Goal: Task Accomplishment & Management: Manage account settings

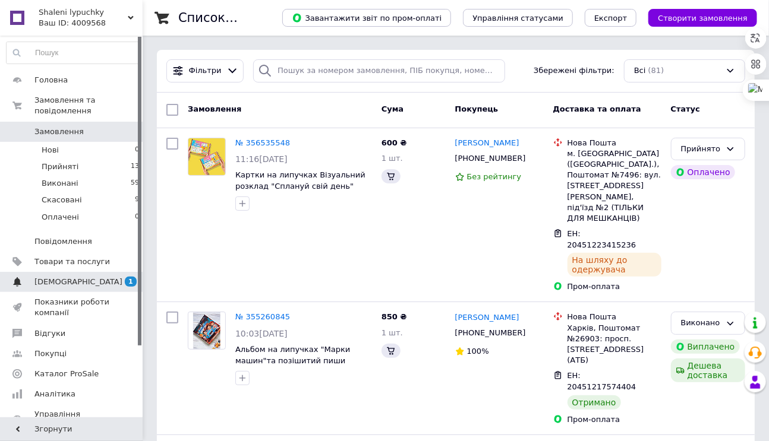
click at [55, 277] on span "[DEMOGRAPHIC_DATA]" at bounding box center [78, 282] width 88 height 11
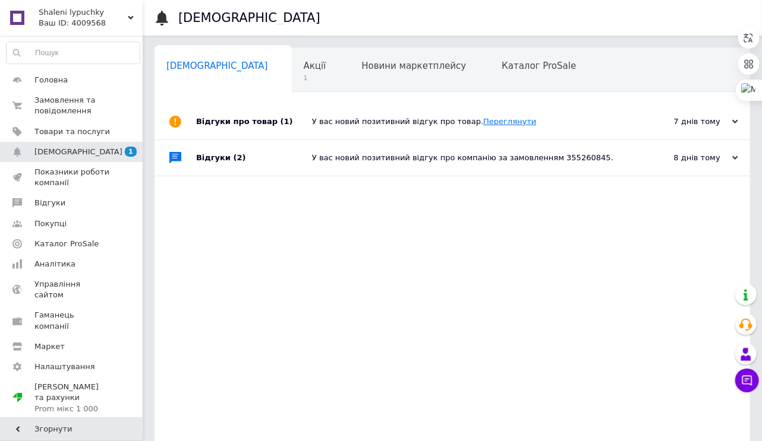
click at [483, 121] on link "Переглянути" at bounding box center [509, 121] width 53 height 9
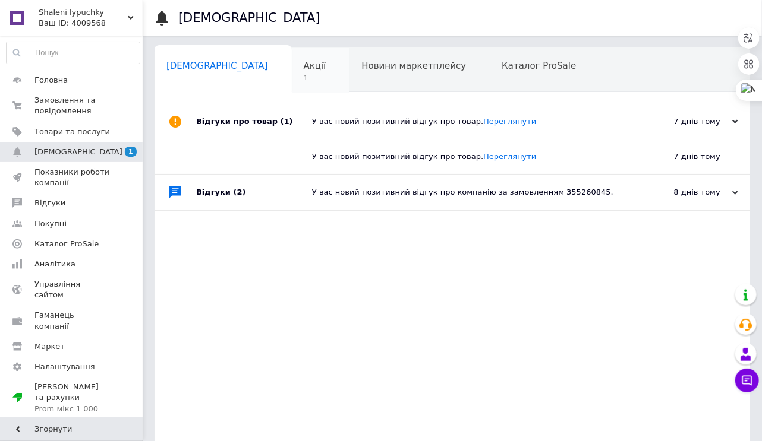
click at [304, 67] on span "Акції" at bounding box center [315, 66] width 23 height 11
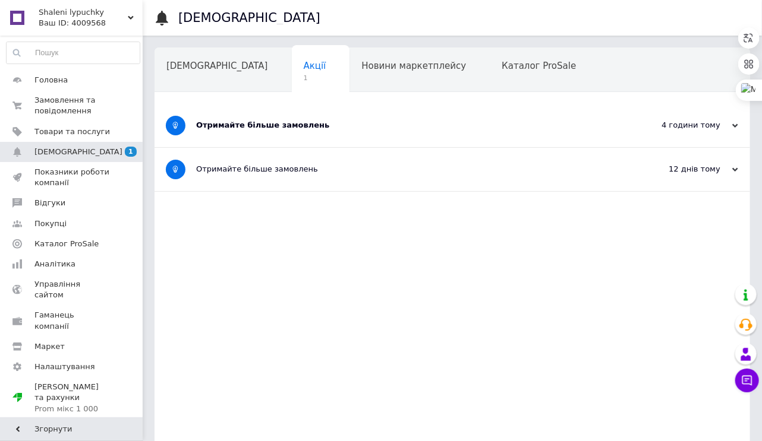
click at [261, 127] on div "Отримайте більше замовлень" at bounding box center [407, 125] width 423 height 11
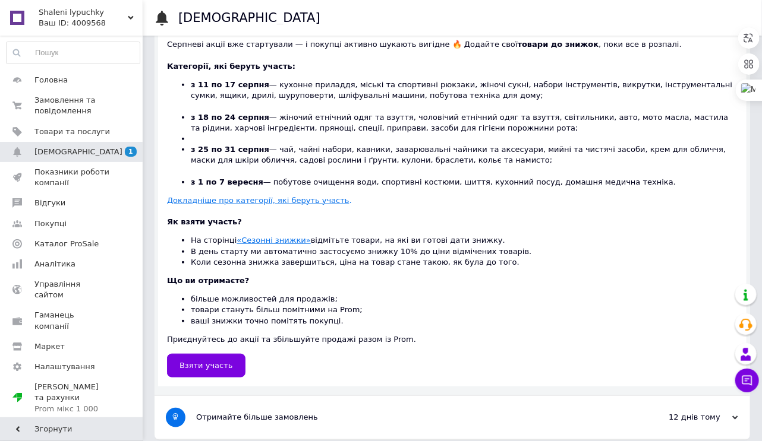
scroll to position [314, 0]
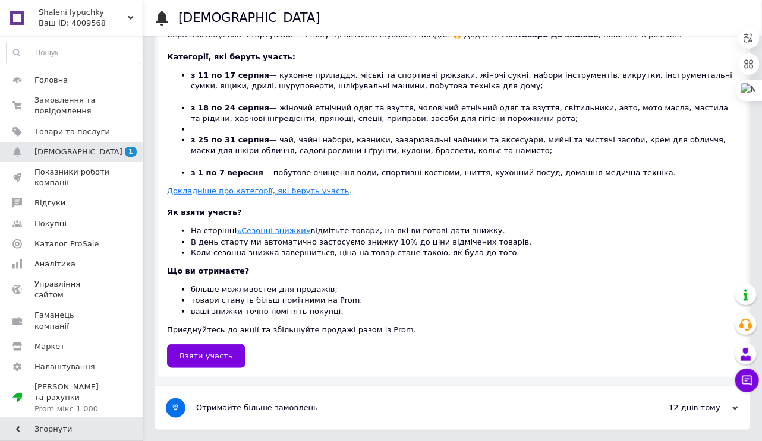
click at [263, 232] on u "«Сезонні знижки»" at bounding box center [273, 230] width 74 height 9
click at [79, 154] on span "[DEMOGRAPHIC_DATA]" at bounding box center [71, 152] width 75 height 11
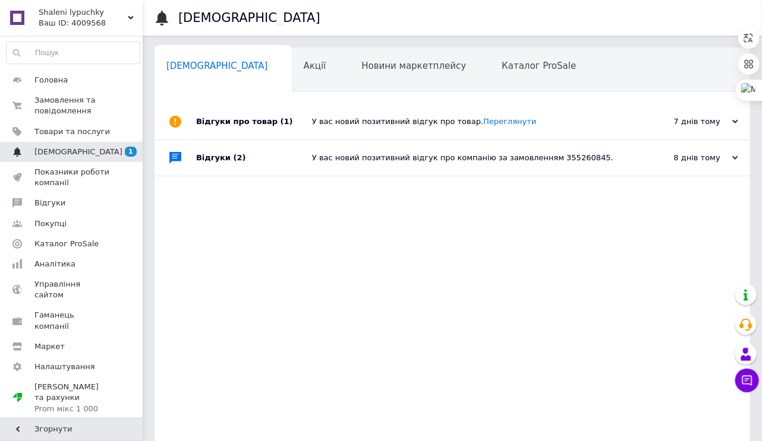
click at [79, 154] on span "[DEMOGRAPHIC_DATA]" at bounding box center [71, 152] width 75 height 11
click at [61, 150] on span "[DEMOGRAPHIC_DATA]" at bounding box center [78, 152] width 88 height 11
